Goal: Task Accomplishment & Management: Complete application form

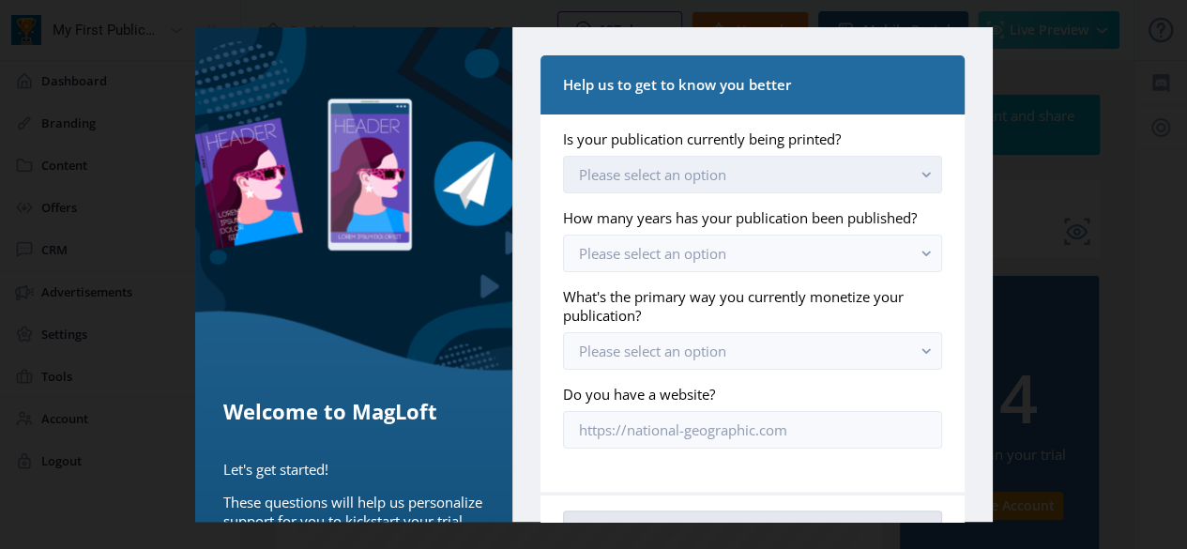
click at [826, 176] on button "Please select an option" at bounding box center [752, 175] width 378 height 38
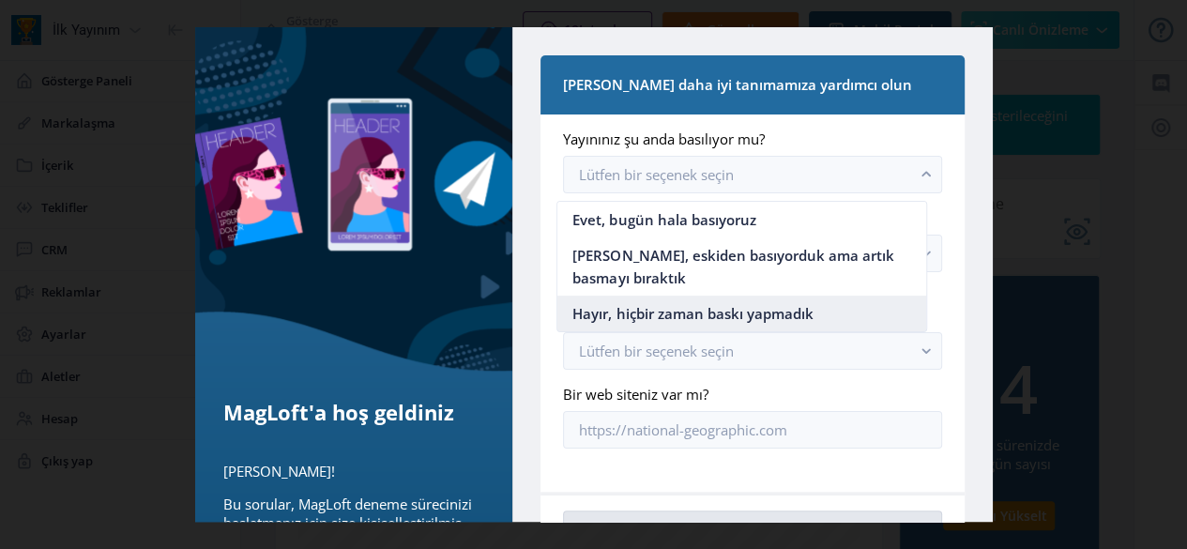
click at [769, 316] on font "Hayır, hiçbir zaman baskı yapmadık" at bounding box center [692, 313] width 240 height 19
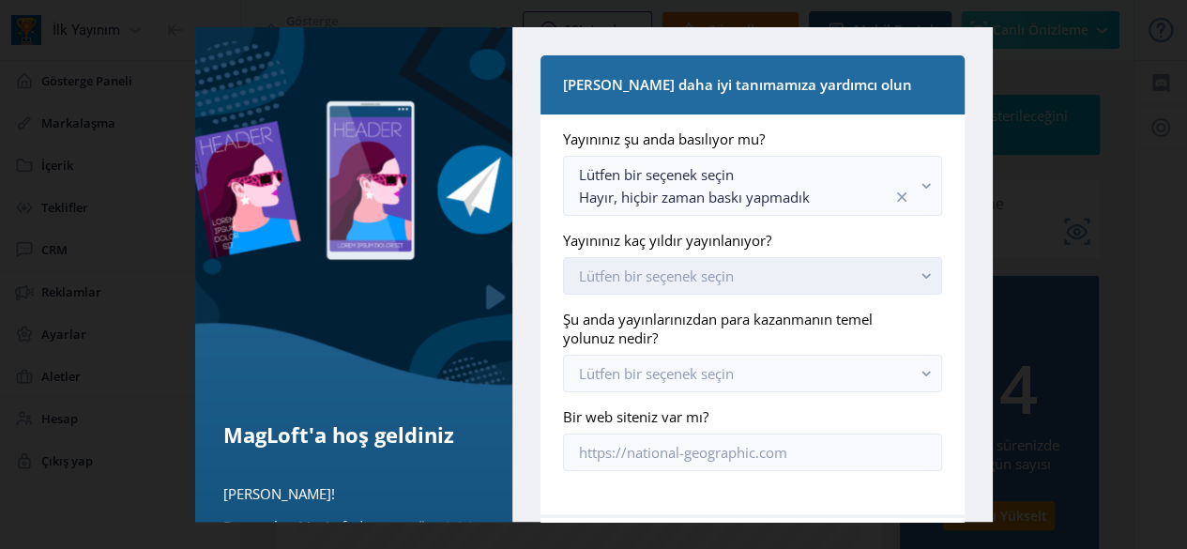
click at [766, 272] on button "Lütfen bir seçenek seçin" at bounding box center [752, 276] width 378 height 38
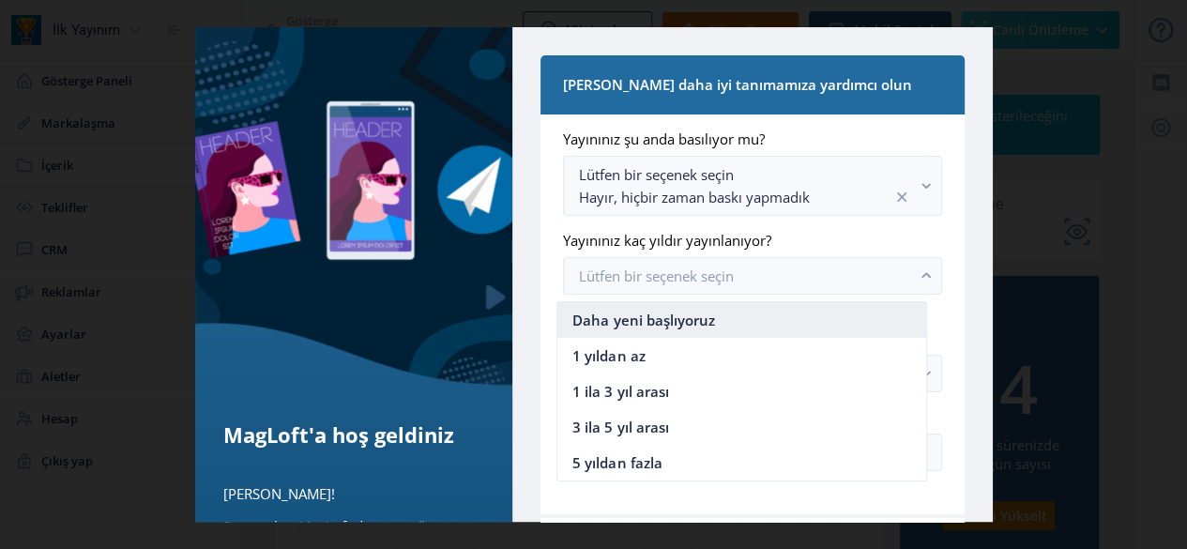
click at [689, 323] on font "Daha yeni başlıyoruz" at bounding box center [643, 320] width 142 height 19
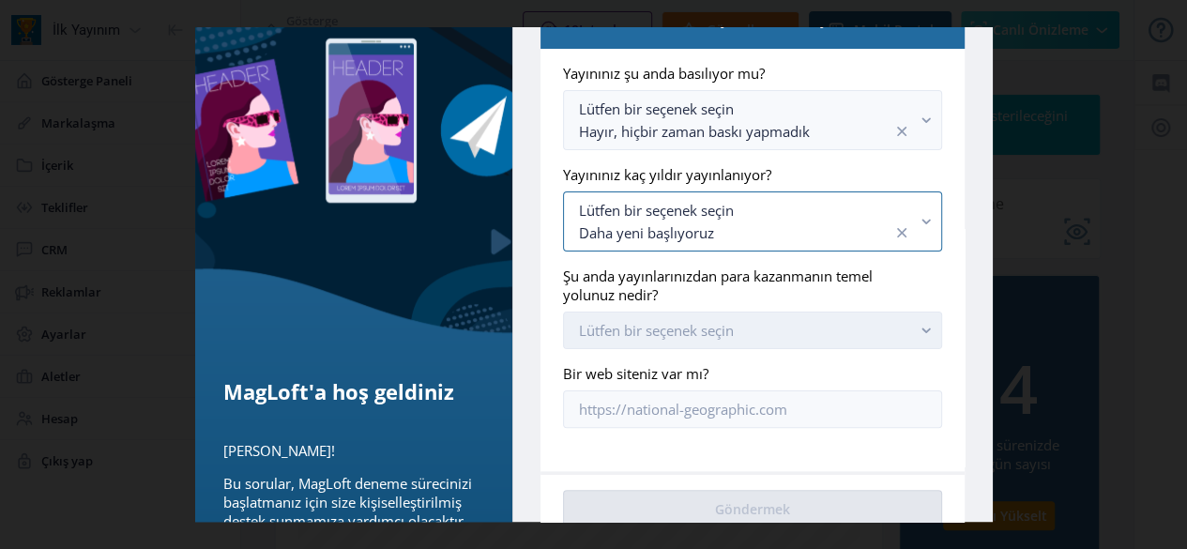
scroll to position [94, 0]
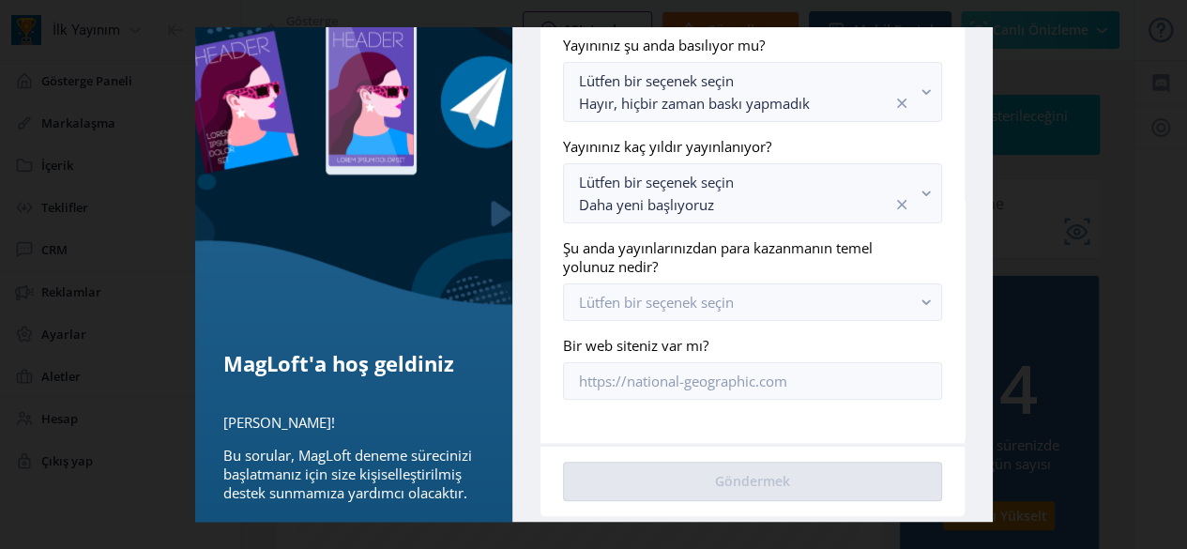
click at [750, 328] on app-onboarding-info-form "Yayınınız şu anda basılıyor mu? Lütfen bir seçenek seçin Hayır, hiçbir zaman ba…" at bounding box center [752, 218] width 378 height 364
click at [760, 307] on button "Lütfen bir seçenek seçin" at bounding box center [752, 302] width 378 height 38
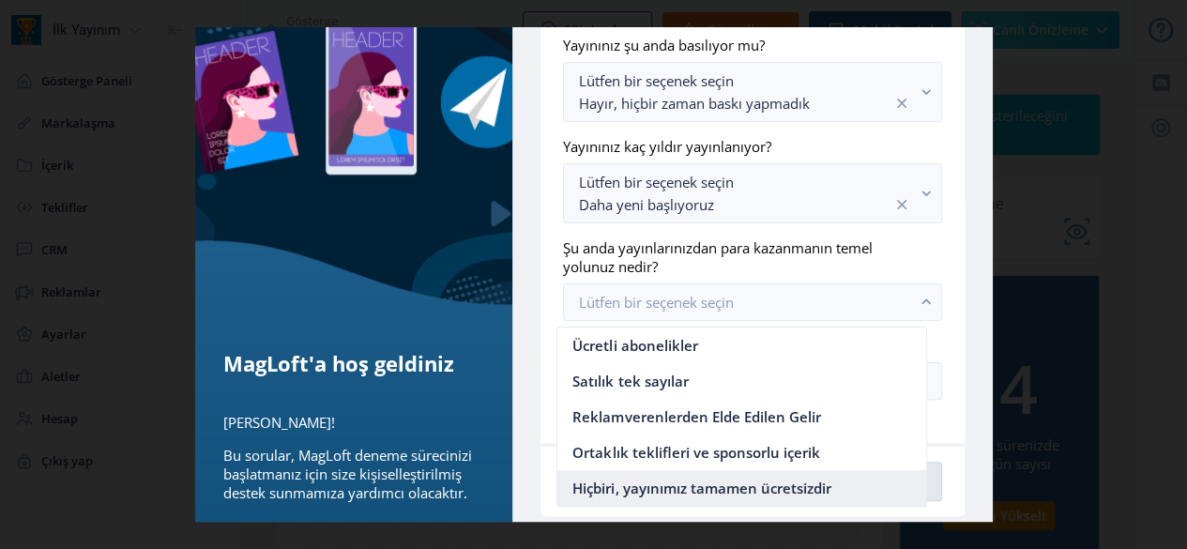
click at [815, 489] on font "Hiçbiri, yayınımız tamamen ücretsizdir" at bounding box center [701, 488] width 258 height 19
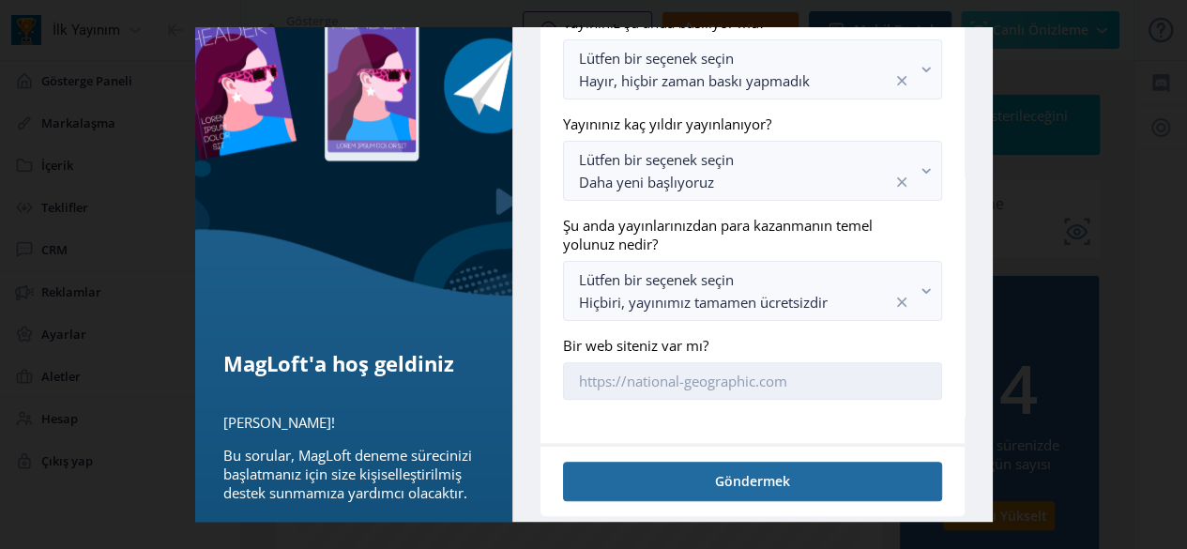
click at [813, 371] on input "Bir web siteniz var mı?" at bounding box center [752, 381] width 378 height 38
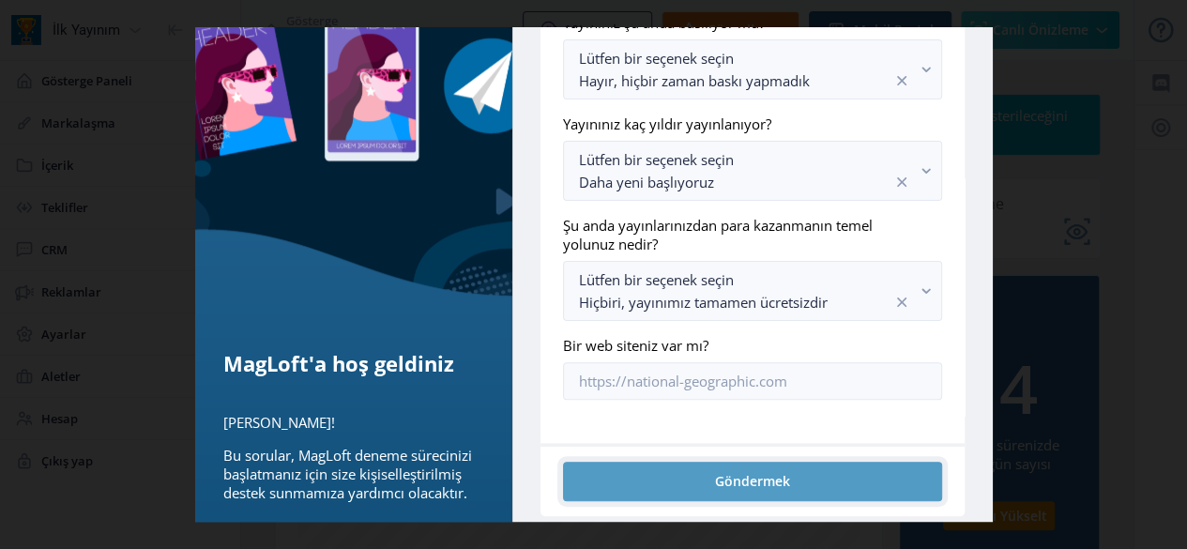
click at [835, 466] on button "Göndermek" at bounding box center [752, 481] width 378 height 38
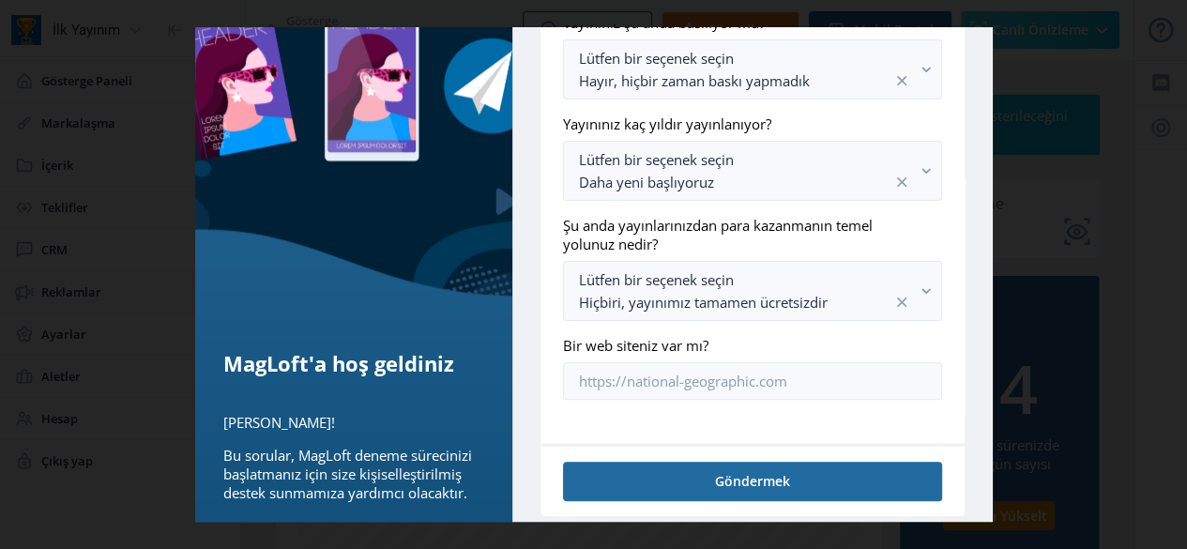
click at [828, 401] on nb-card-body "Yayınınız şu anda basılıyor mu? Lütfen bir seçenek seçin Hayır, hiçbir zaman ba…" at bounding box center [752, 220] width 423 height 445
click at [828, 369] on input "Bir web siteniz var mı?" at bounding box center [752, 381] width 378 height 38
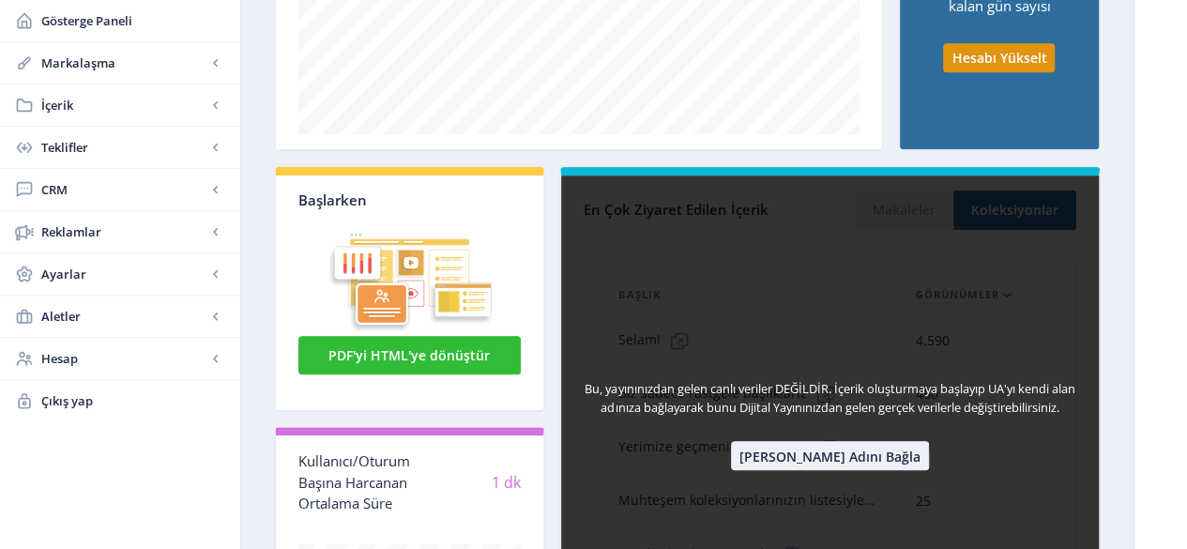
scroll to position [469, 0]
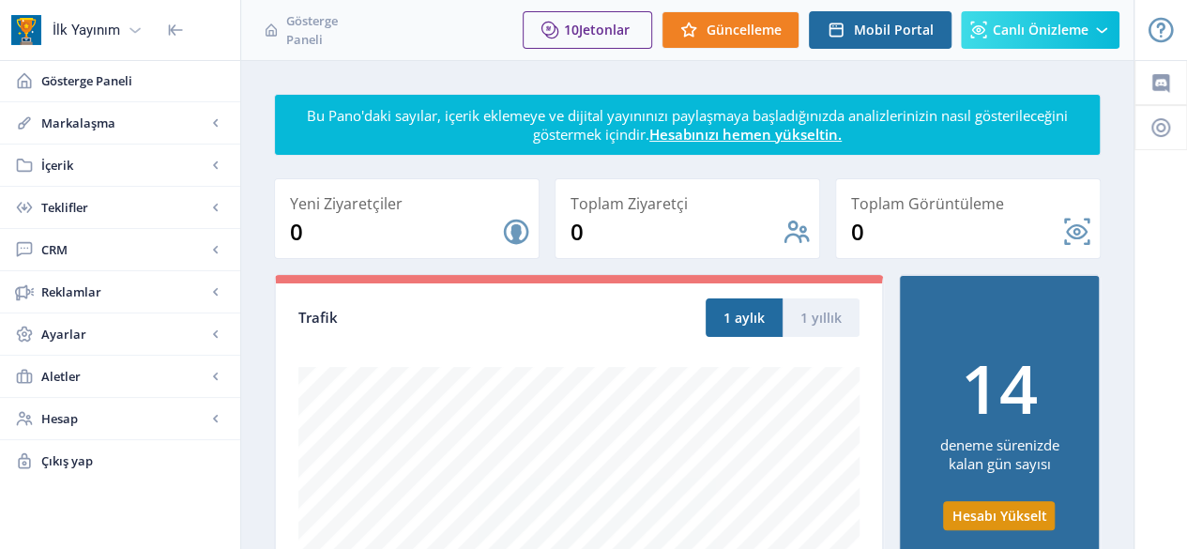
click at [117, 26] on font "İlk Yayınım" at bounding box center [87, 30] width 68 height 17
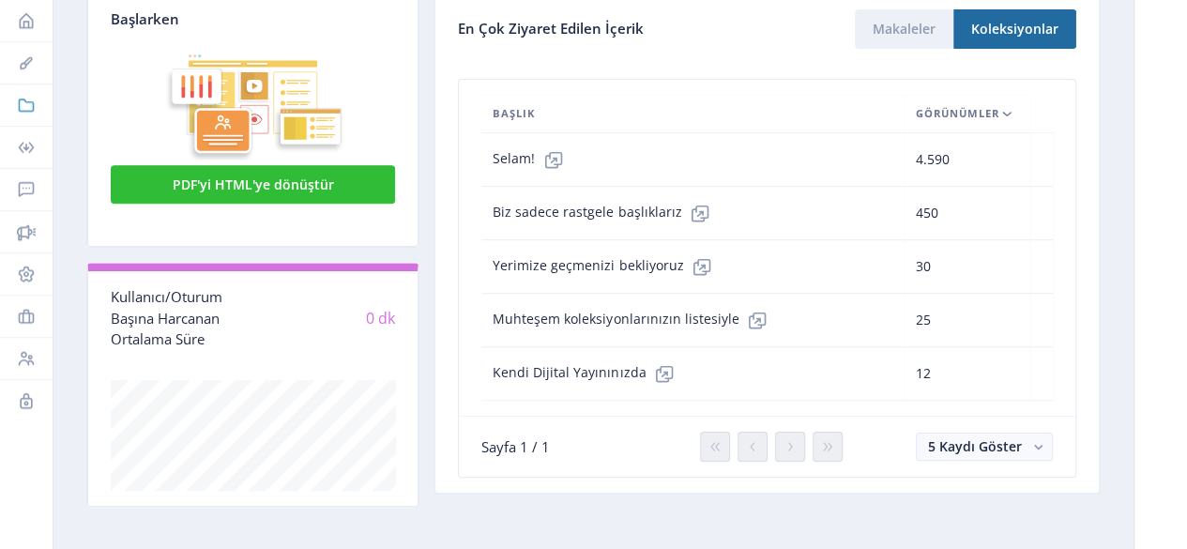
scroll to position [270, 0]
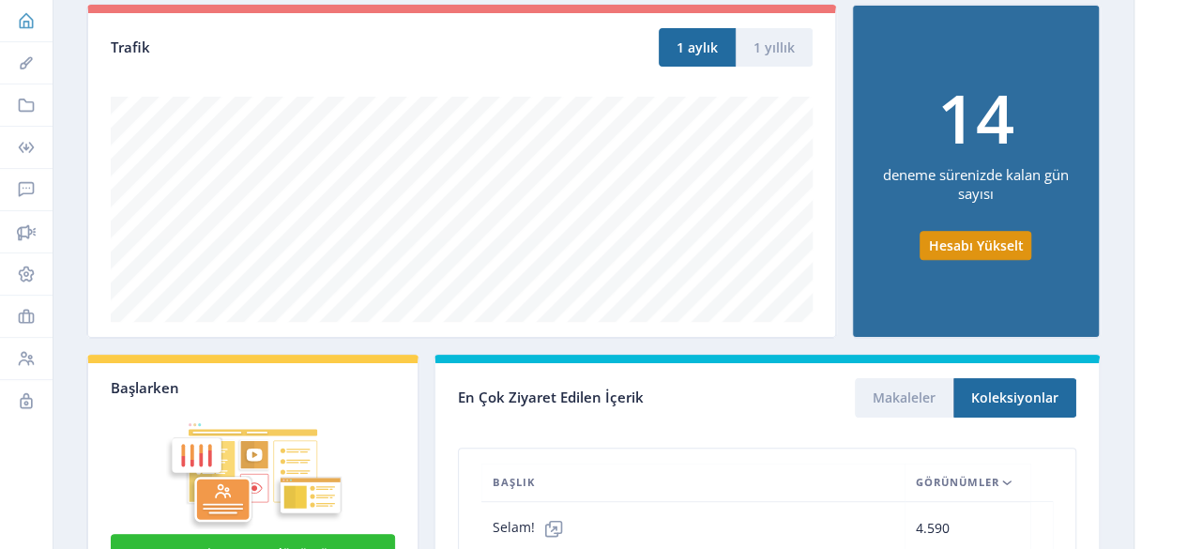
click at [25, 12] on icon at bounding box center [26, 20] width 19 height 19
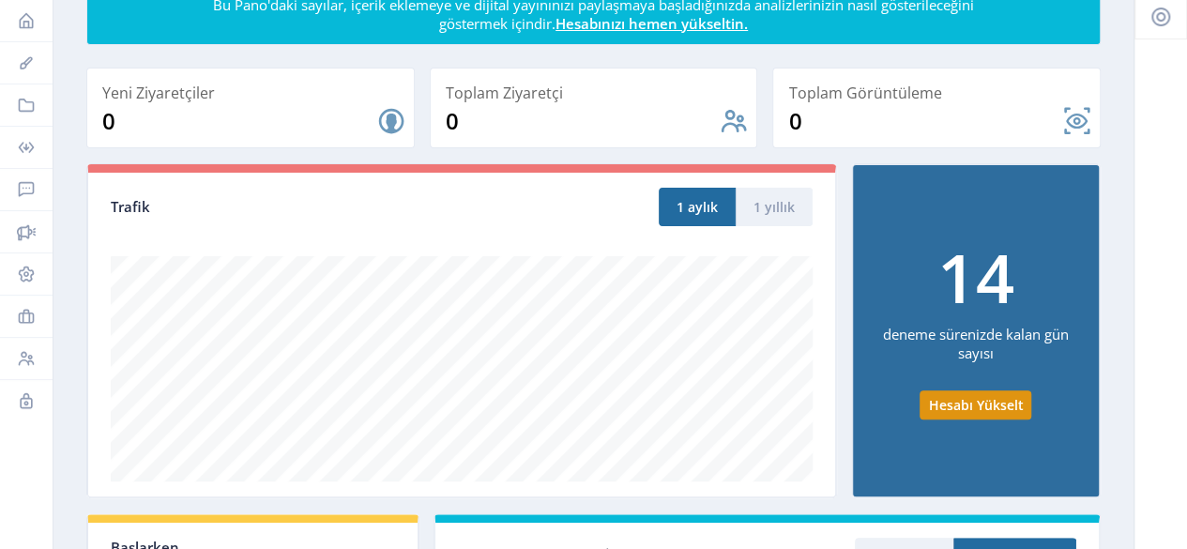
scroll to position [0, 0]
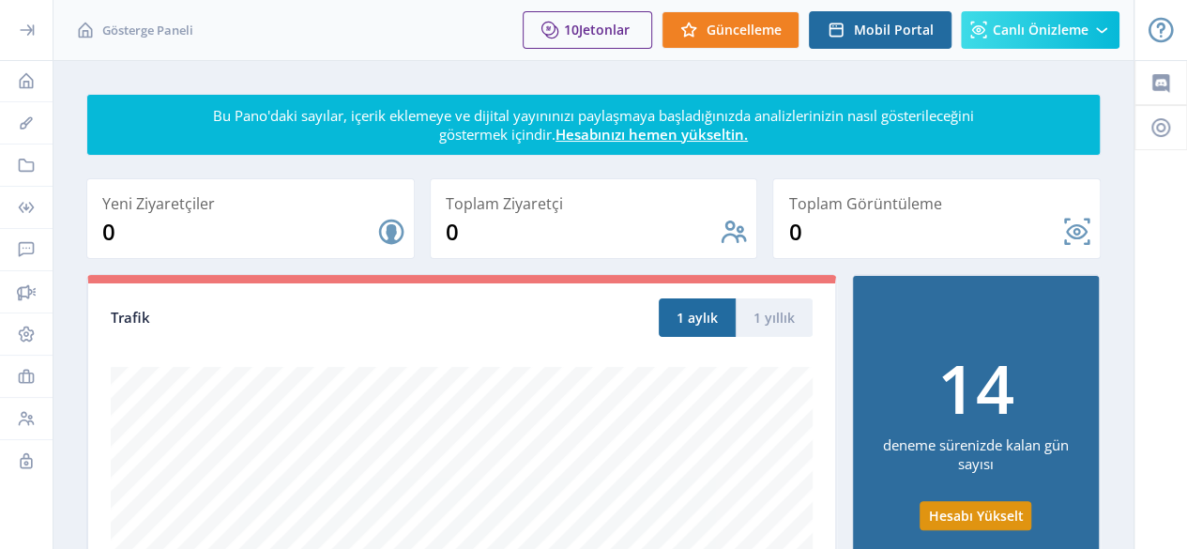
click at [17, 37] on icon at bounding box center [26, 30] width 19 height 19
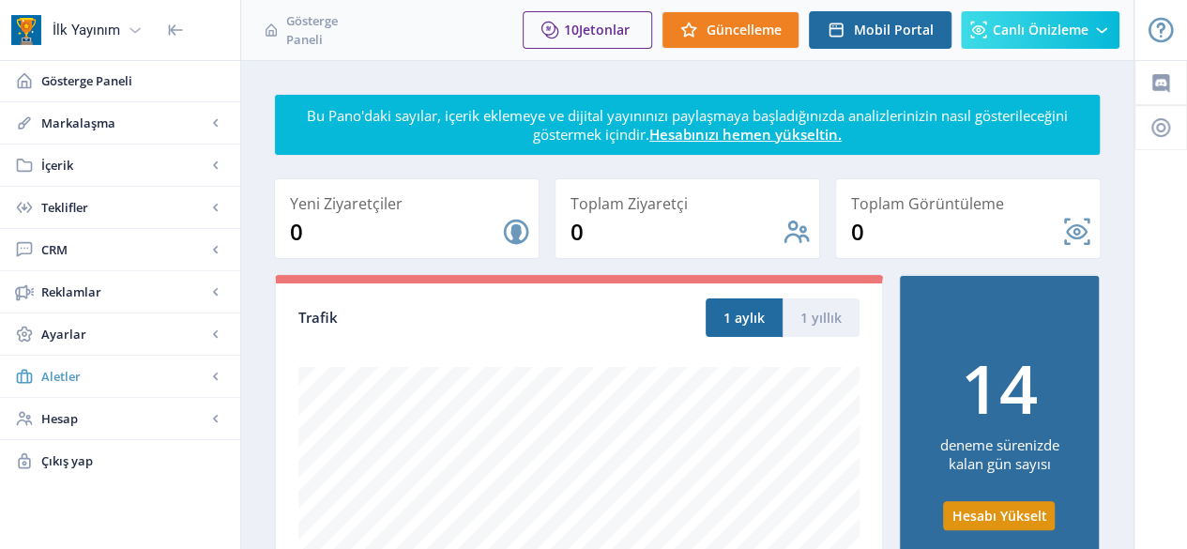
click at [83, 374] on span "Aletler" at bounding box center [123, 376] width 165 height 19
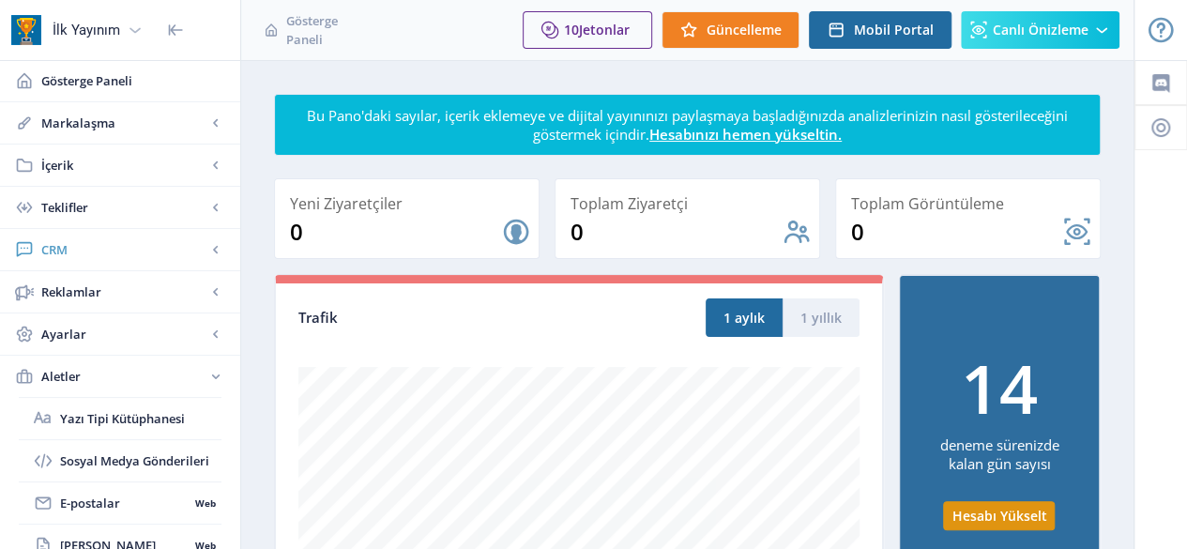
click at [144, 241] on span "CRM" at bounding box center [123, 249] width 165 height 19
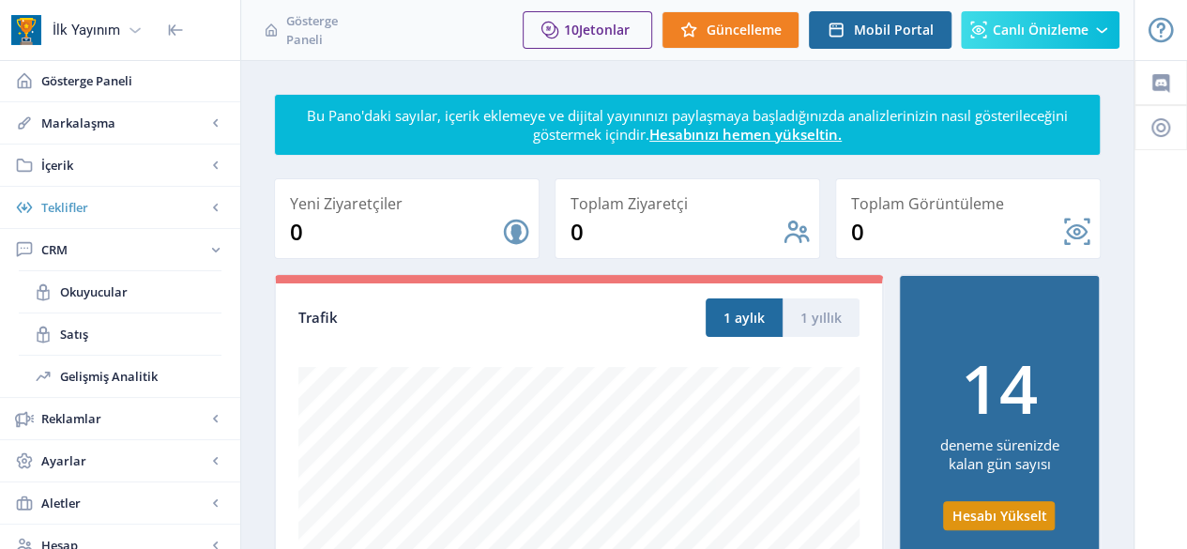
click at [125, 203] on span "Teklifler" at bounding box center [123, 207] width 165 height 19
click at [103, 162] on span "İçerik" at bounding box center [123, 165] width 165 height 19
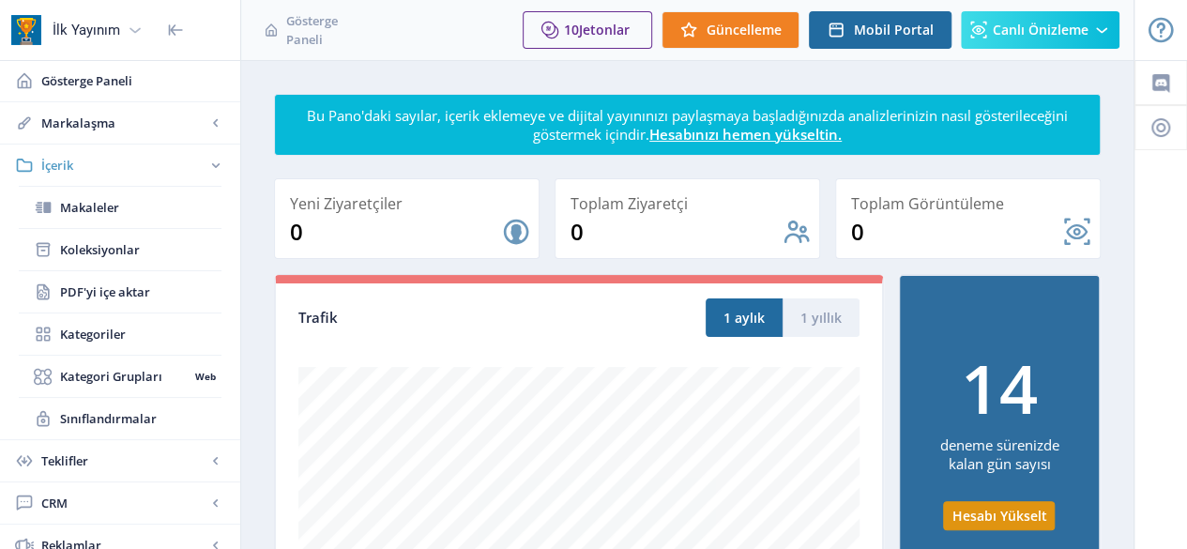
click at [102, 156] on span "İçerik" at bounding box center [123, 165] width 165 height 19
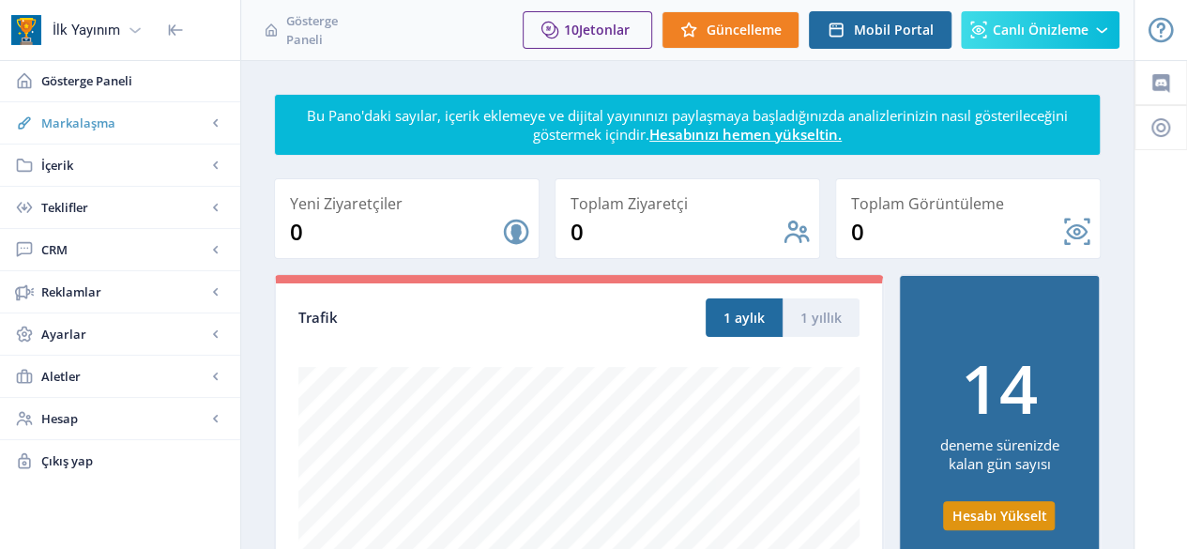
click at [112, 115] on font "Markalaşma" at bounding box center [78, 122] width 74 height 17
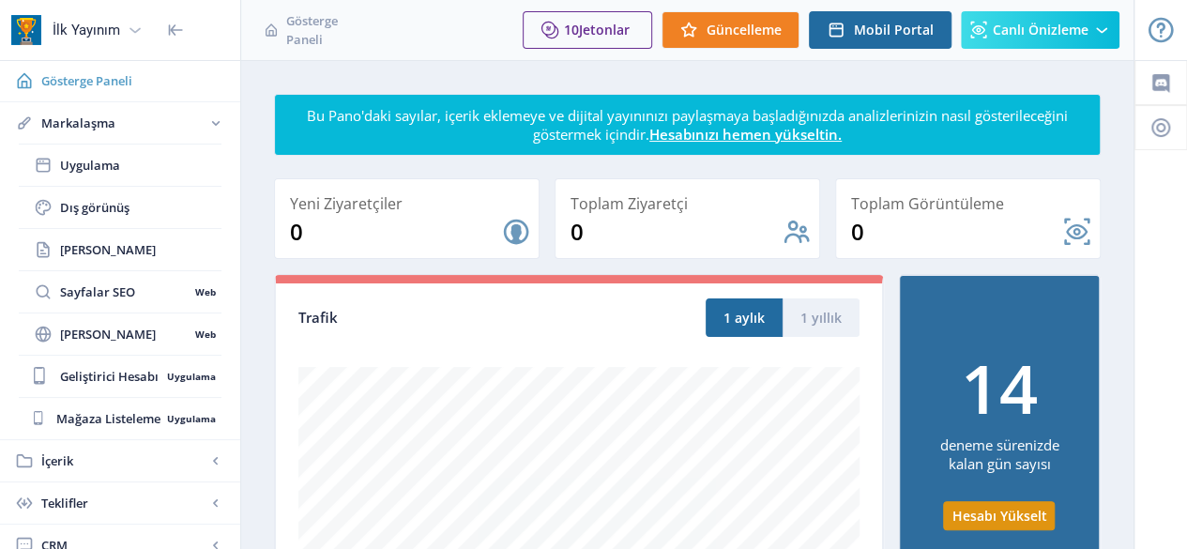
click at [116, 84] on font "Gösterge Paneli" at bounding box center [86, 80] width 91 height 17
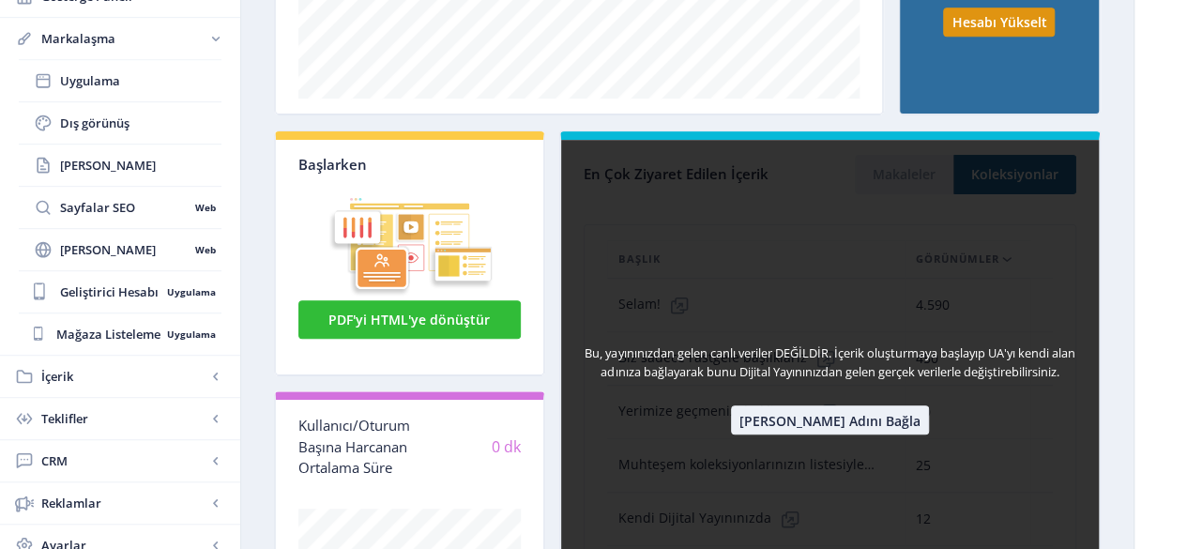
scroll to position [343, 0]
